Goal: Information Seeking & Learning: Find specific fact

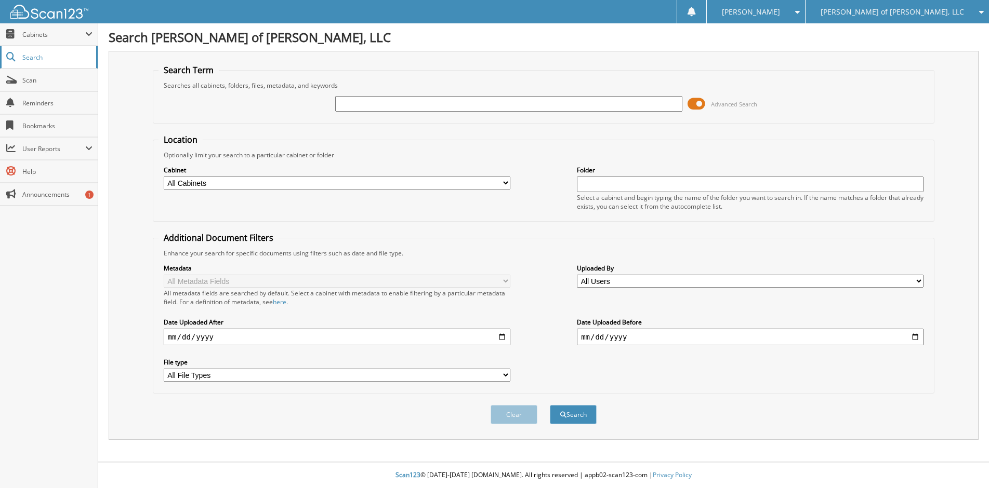
click at [43, 57] on span "Search" at bounding box center [56, 57] width 69 height 9
type input "F25424A"
click at [597, 417] on div "Search" at bounding box center [573, 414] width 49 height 21
click at [588, 417] on button "Search" at bounding box center [573, 414] width 47 height 19
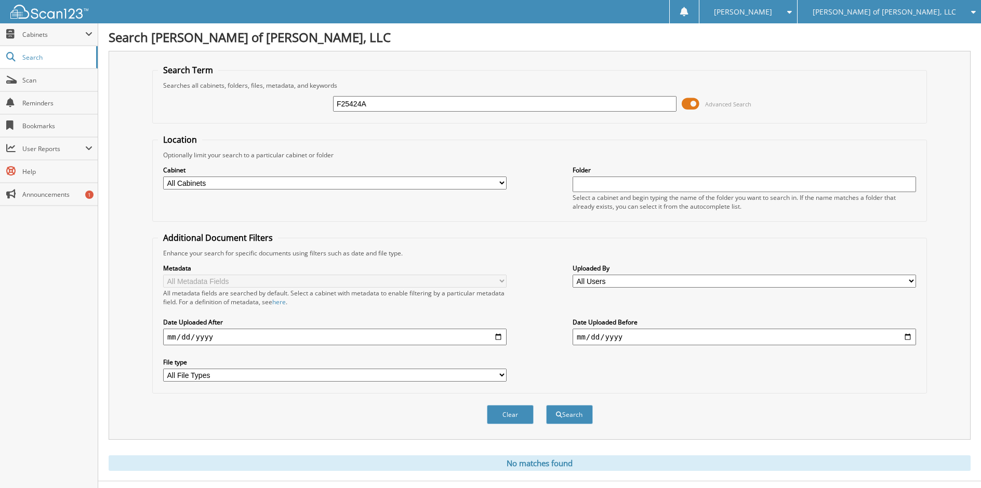
click at [54, 15] on img at bounding box center [49, 12] width 78 height 14
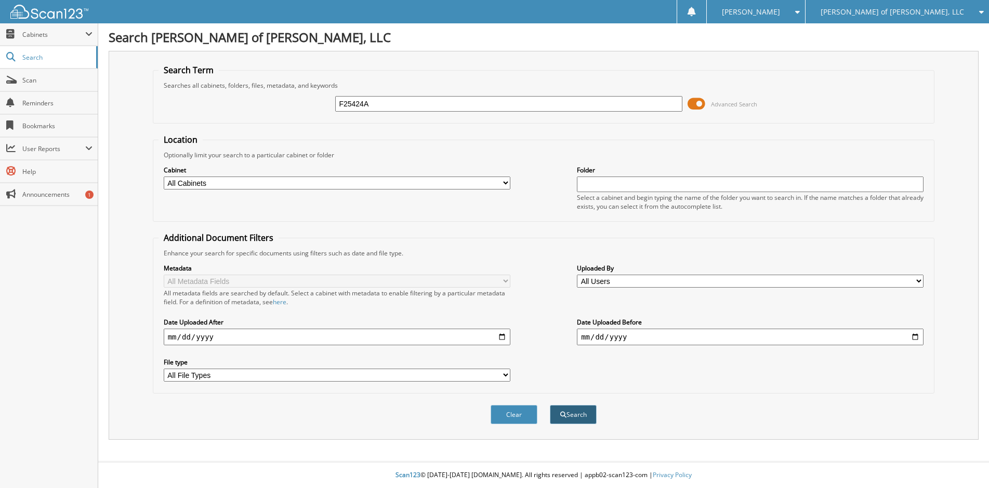
type input "F25424A"
click at [560, 414] on span "submit" at bounding box center [563, 415] width 6 height 6
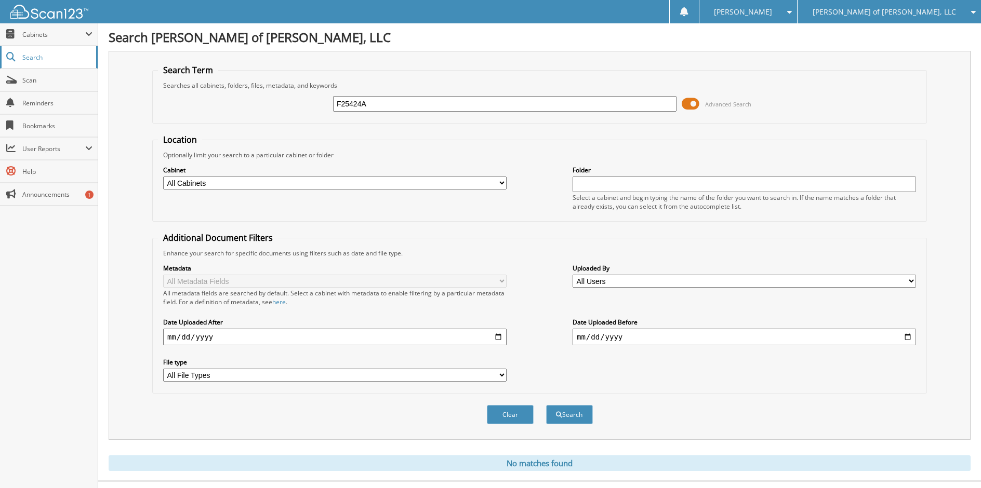
click at [42, 54] on span "Search" at bounding box center [56, 57] width 69 height 9
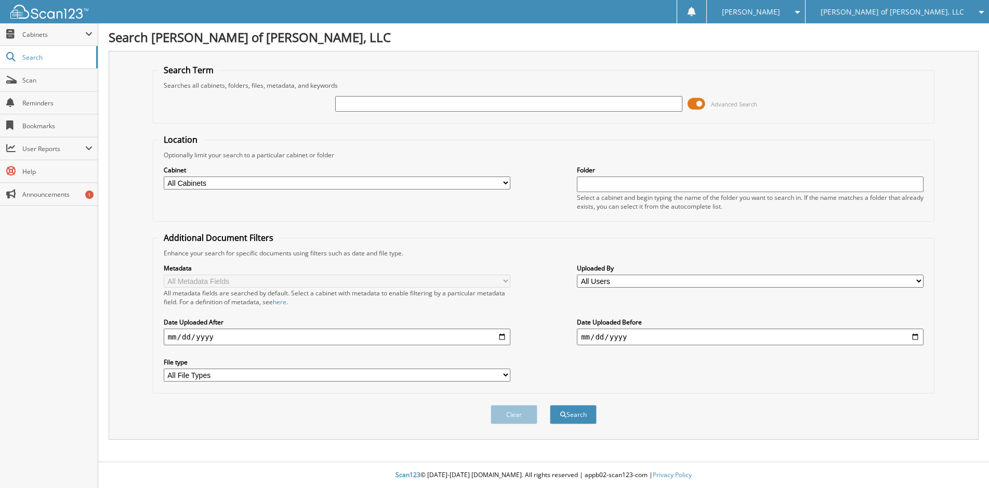
click at [179, 183] on select "All Cabinets ACCOUNTS PAYABLE CAR DEALS PARTS SERVICE RO Needs Filing" at bounding box center [337, 183] width 347 height 13
select select "34405"
click at [164, 177] on select "All Cabinets ACCOUNTS PAYABLE CAR DEALS PARTS SERVICE RO Needs Filing" at bounding box center [337, 183] width 347 height 13
click at [357, 107] on input "text" at bounding box center [508, 104] width 347 height 16
type input "v"
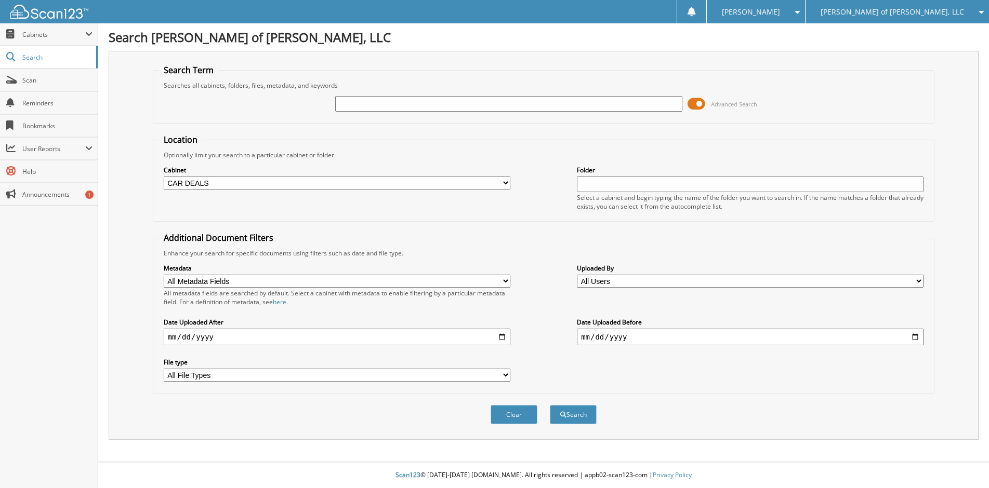
paste input "F25424A"
type input "F25424A"
click at [570, 416] on button "Search" at bounding box center [573, 414] width 47 height 19
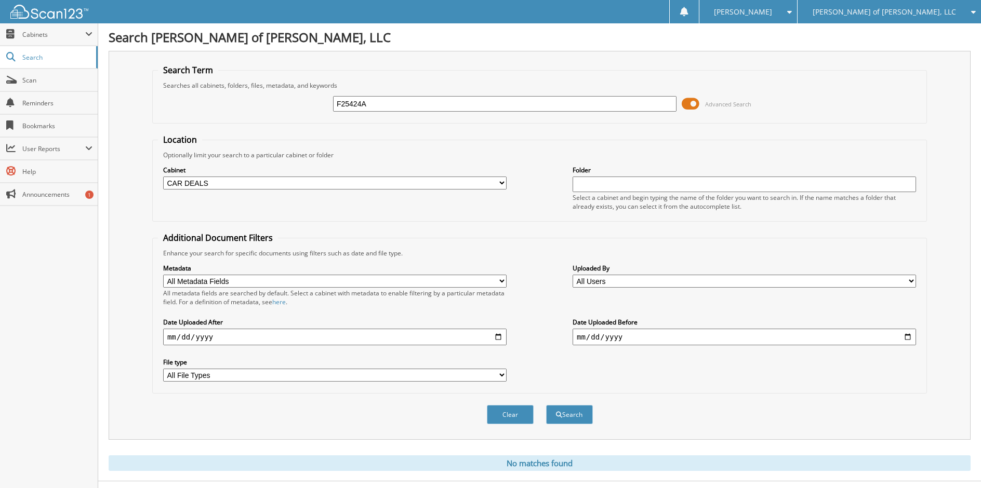
click at [500, 181] on select "All Cabinets ACCOUNTS PAYABLE CAR DEALS PARTS SERVICE RO Needs Filing" at bounding box center [334, 183] width 343 height 13
select select "34407"
click at [163, 177] on select "All Cabinets ACCOUNTS PAYABLE CAR DEALS PARTS SERVICE RO Needs Filing" at bounding box center [334, 183] width 343 height 13
click at [472, 183] on select "All Cabinets ACCOUNTS PAYABLE CAR DEALS PARTS SERVICE RO Needs Filing" at bounding box center [334, 183] width 343 height 13
select select
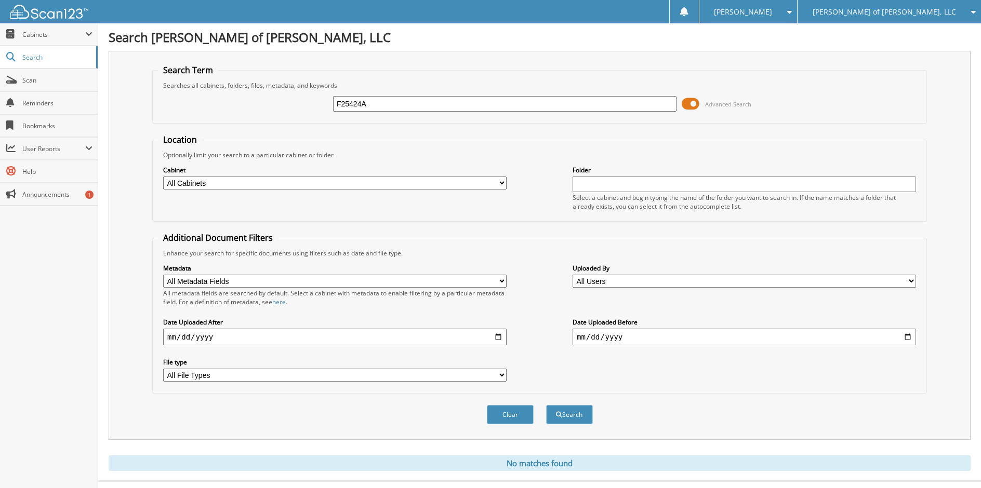
click at [163, 177] on select "All Cabinets ACCOUNTS PAYABLE CAR DEALS PARTS SERVICE RO Needs Filing" at bounding box center [334, 183] width 343 height 13
click at [37, 35] on span "Cabinets" at bounding box center [53, 34] width 63 height 9
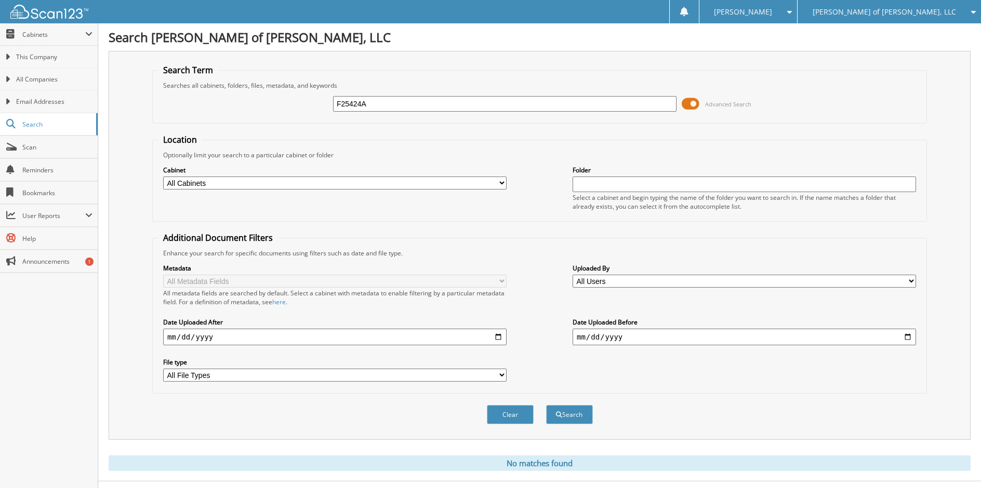
click at [41, 13] on img at bounding box center [49, 12] width 78 height 14
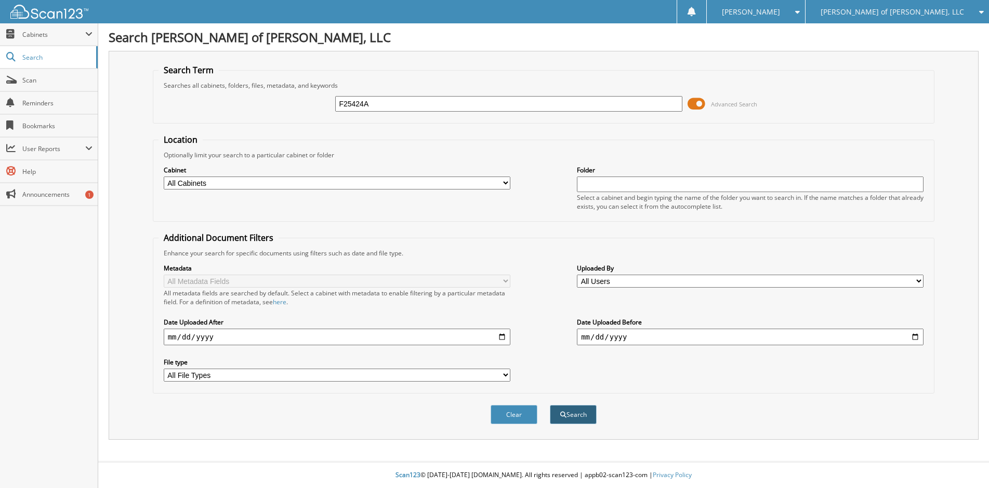
type input "F25424A"
click at [562, 411] on button "Search" at bounding box center [573, 414] width 47 height 19
